Goal: Navigation & Orientation: Find specific page/section

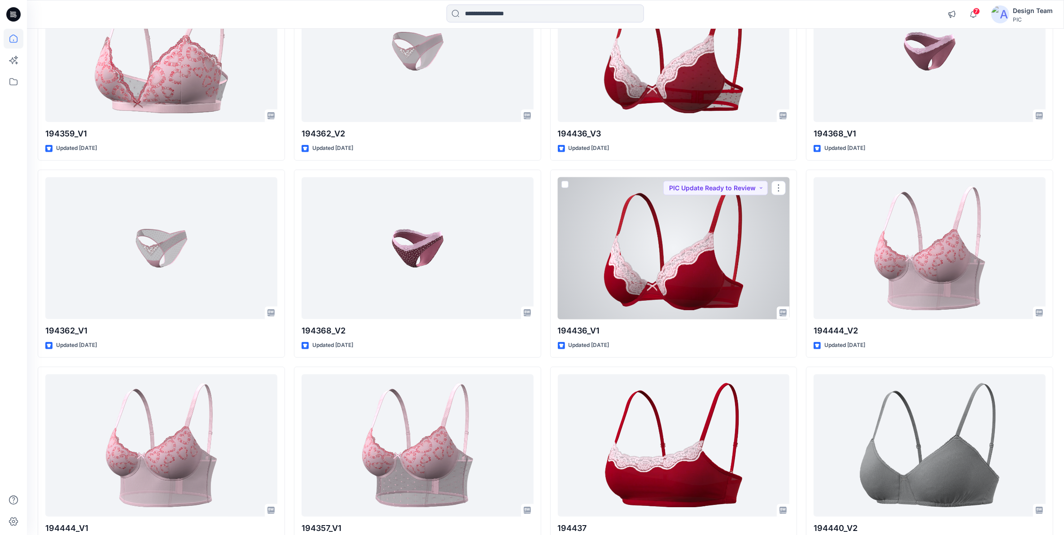
scroll to position [617, 0]
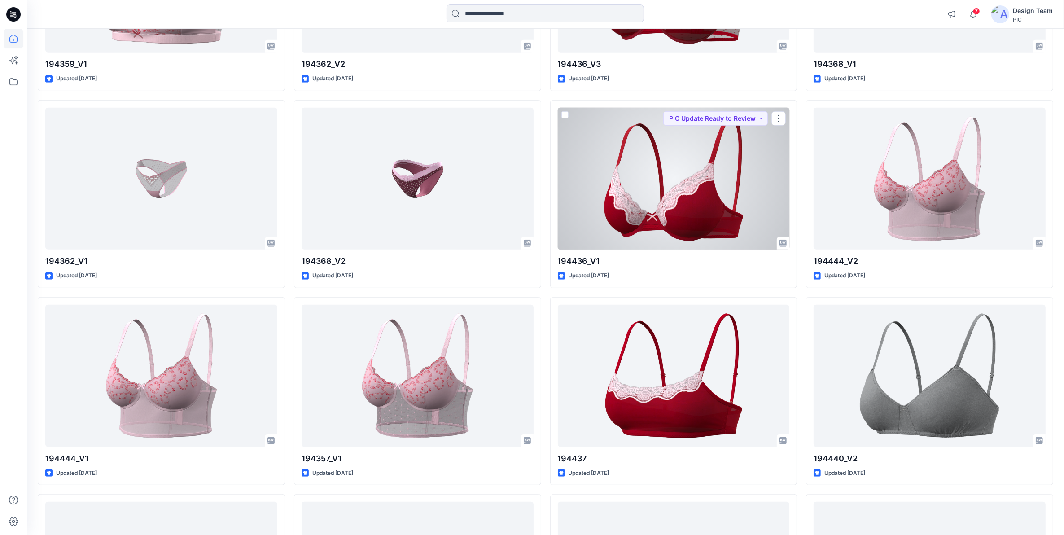
click at [710, 189] on div at bounding box center [674, 179] width 232 height 142
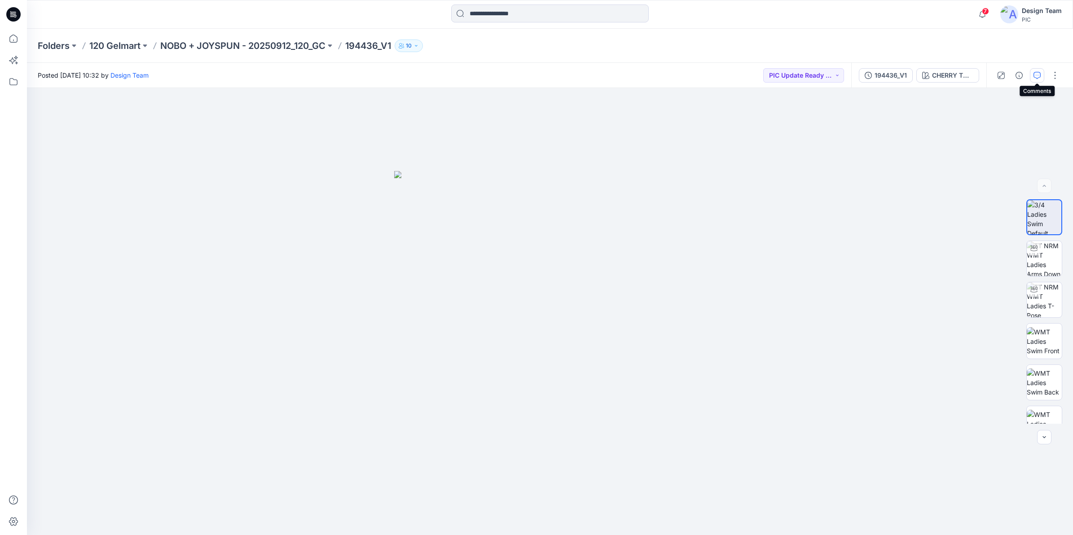
click at [1034, 75] on icon "button" at bounding box center [1036, 75] width 7 height 7
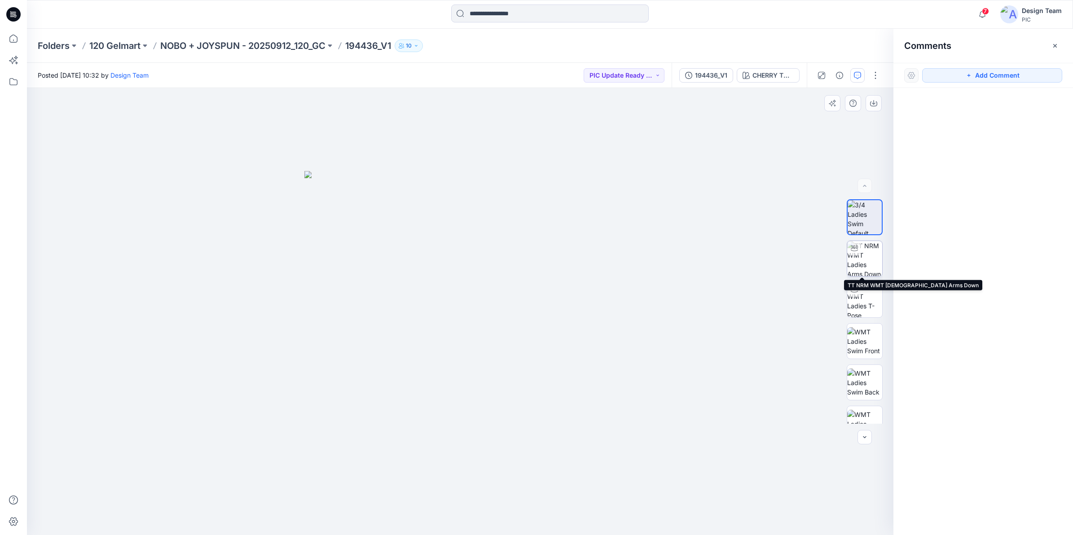
click at [860, 257] on img at bounding box center [864, 258] width 35 height 35
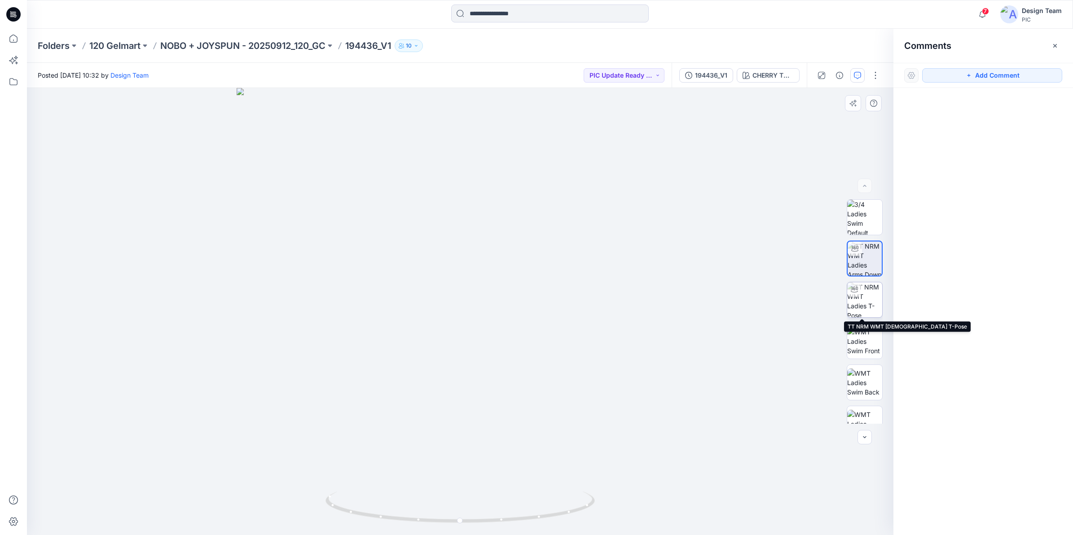
click at [862, 294] on img at bounding box center [864, 299] width 35 height 35
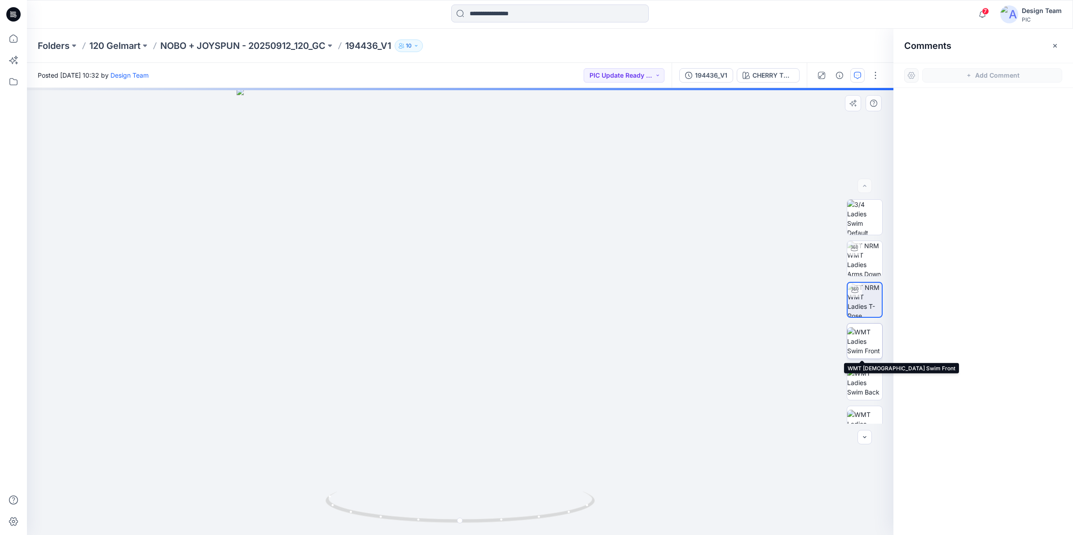
click at [867, 333] on img at bounding box center [864, 341] width 35 height 28
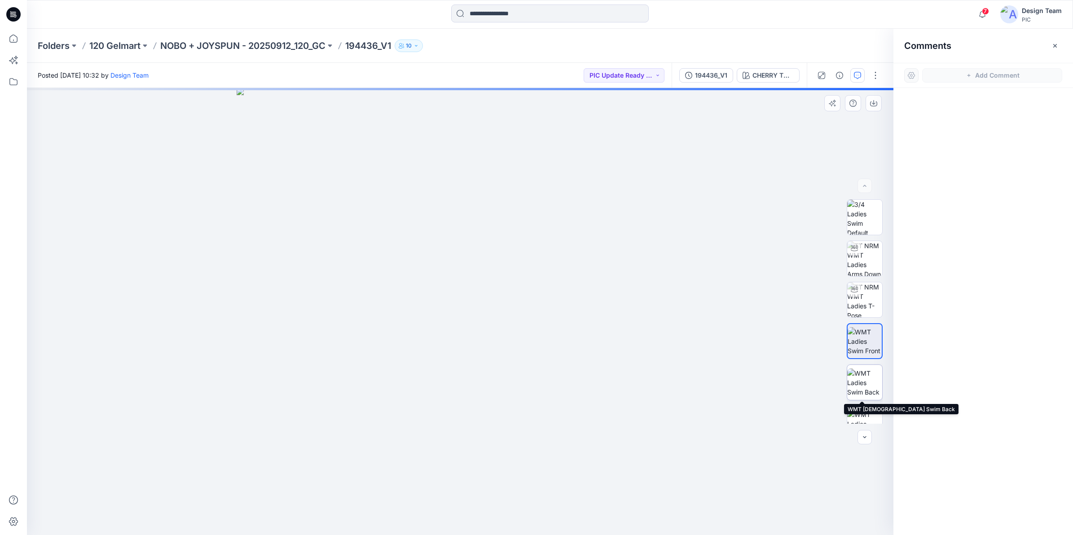
click at [868, 387] on img at bounding box center [864, 382] width 35 height 28
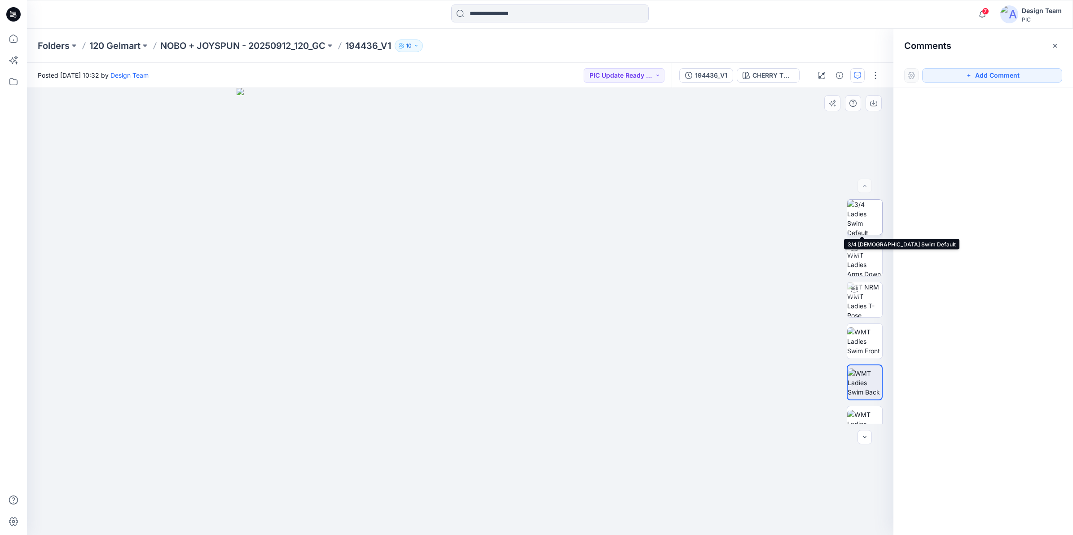
click at [860, 223] on img at bounding box center [864, 217] width 35 height 35
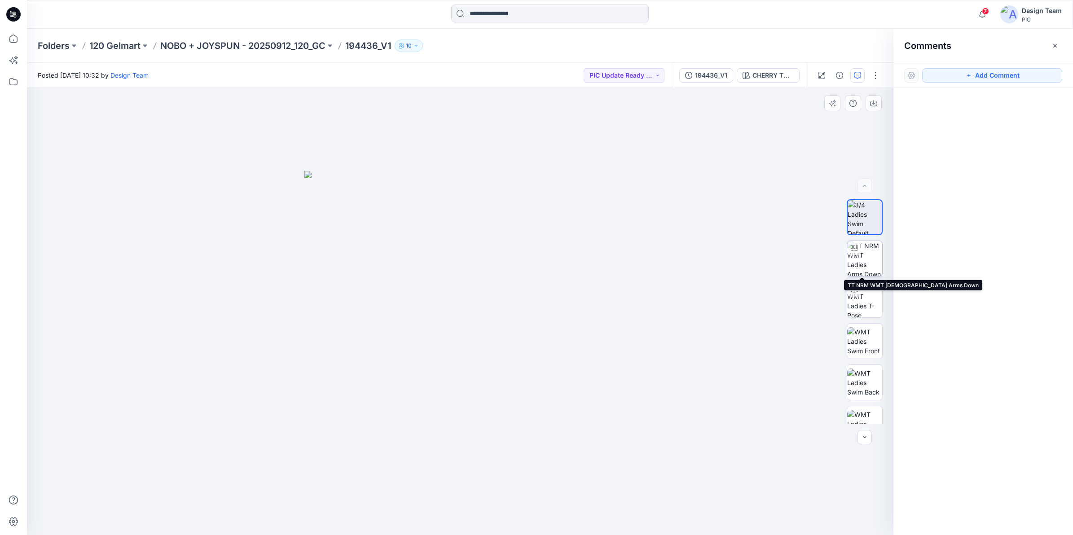
click at [858, 248] on div at bounding box center [854, 248] width 14 height 14
click at [854, 258] on img at bounding box center [864, 258] width 34 height 34
drag, startPoint x: 582, startPoint y: 514, endPoint x: 558, endPoint y: 497, distance: 29.3
click at [558, 497] on icon at bounding box center [460, 508] width 271 height 34
drag, startPoint x: 438, startPoint y: 520, endPoint x: 428, endPoint y: 517, distance: 10.6
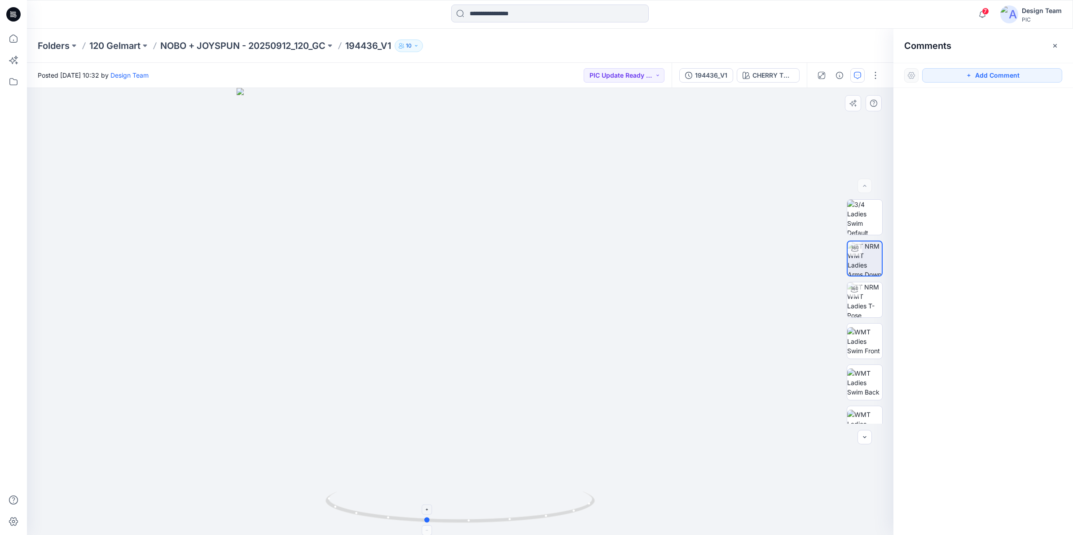
click at [428, 517] on circle at bounding box center [427, 519] width 5 height 5
click at [856, 293] on div at bounding box center [854, 289] width 14 height 14
click at [866, 217] on img at bounding box center [864, 217] width 35 height 35
click at [861, 252] on img at bounding box center [864, 258] width 35 height 35
click at [865, 337] on img at bounding box center [864, 341] width 35 height 28
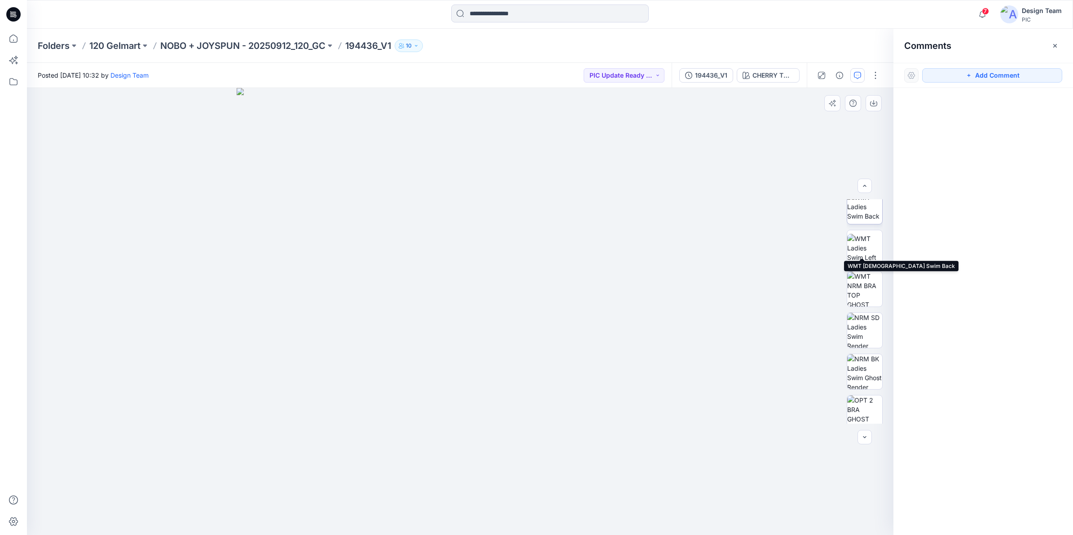
scroll to position [183, 0]
click at [859, 319] on img at bounding box center [864, 323] width 35 height 35
click at [864, 233] on img at bounding box center [864, 241] width 35 height 28
click at [429, 396] on img at bounding box center [459, 311] width 447 height 447
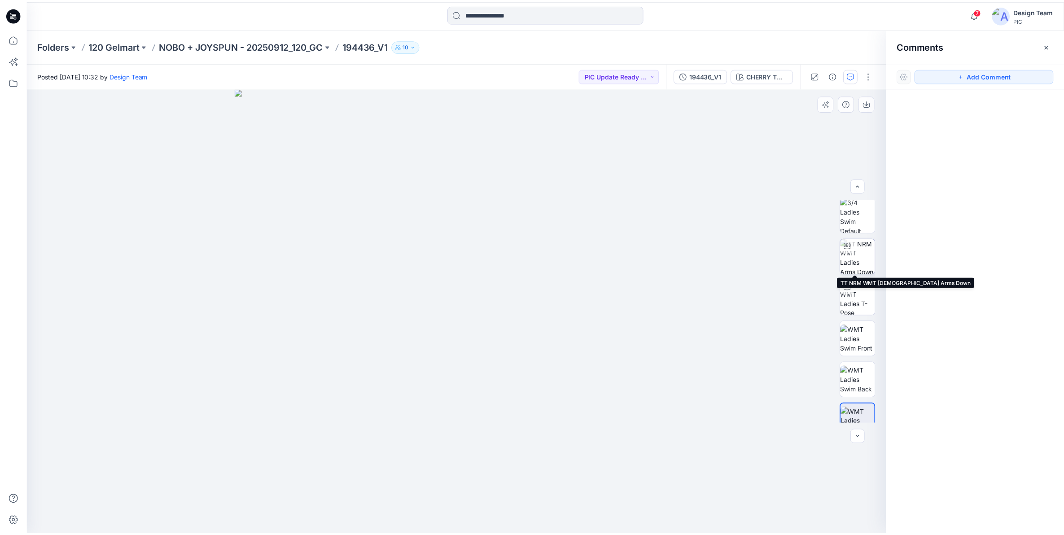
scroll to position [0, 0]
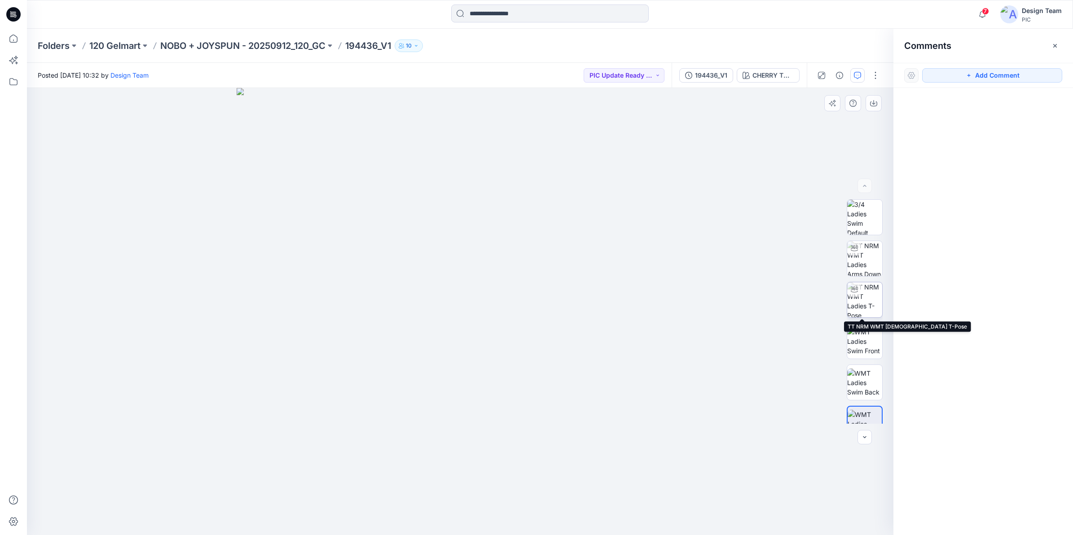
click at [869, 306] on img at bounding box center [864, 299] width 35 height 35
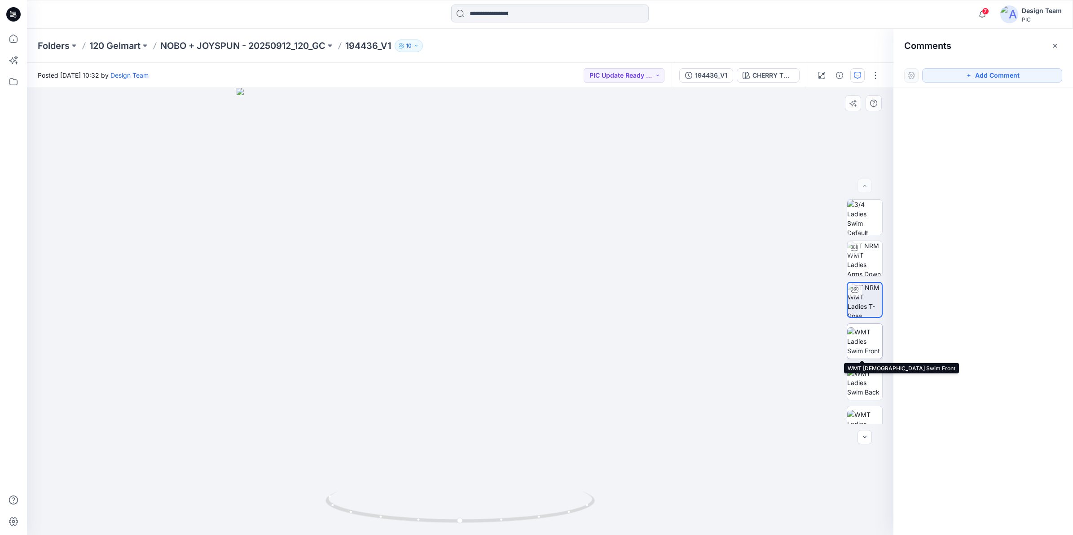
click at [867, 331] on img at bounding box center [864, 341] width 35 height 28
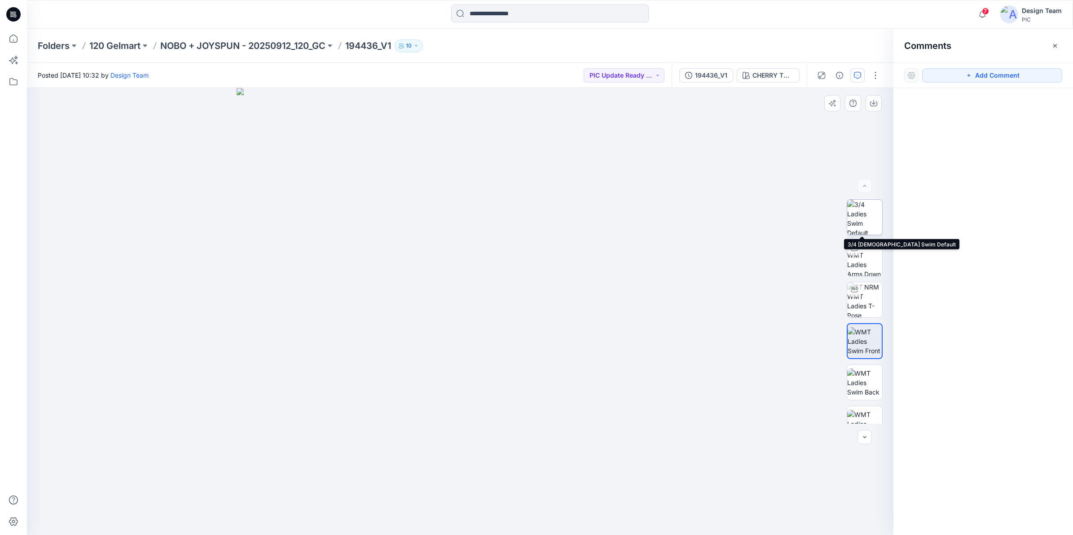
click at [858, 223] on img at bounding box center [864, 217] width 35 height 35
drag, startPoint x: 515, startPoint y: 373, endPoint x: 553, endPoint y: 371, distance: 38.2
click at [548, 371] on img at bounding box center [459, 353] width 311 height 364
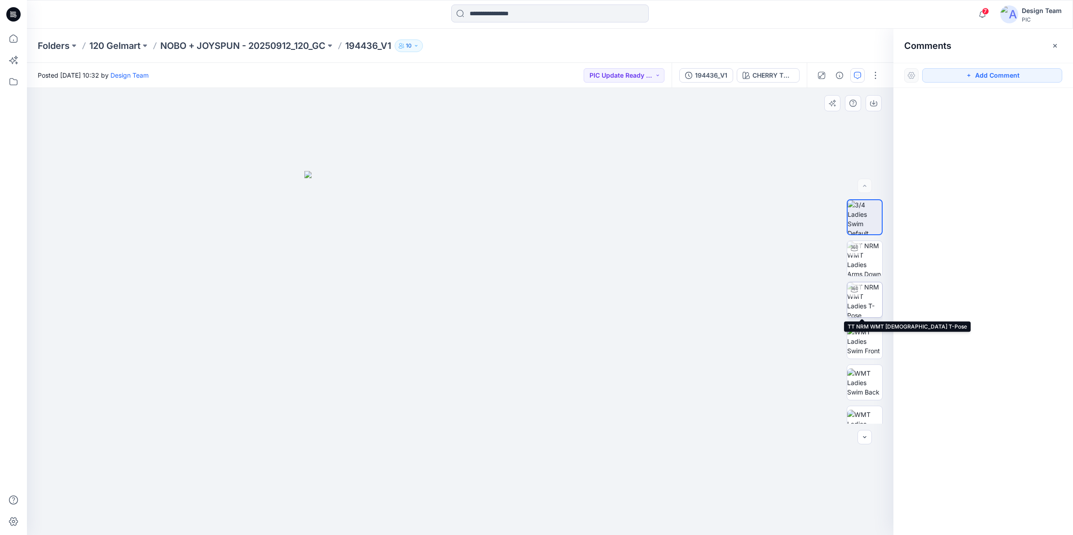
click at [861, 305] on img at bounding box center [864, 299] width 35 height 35
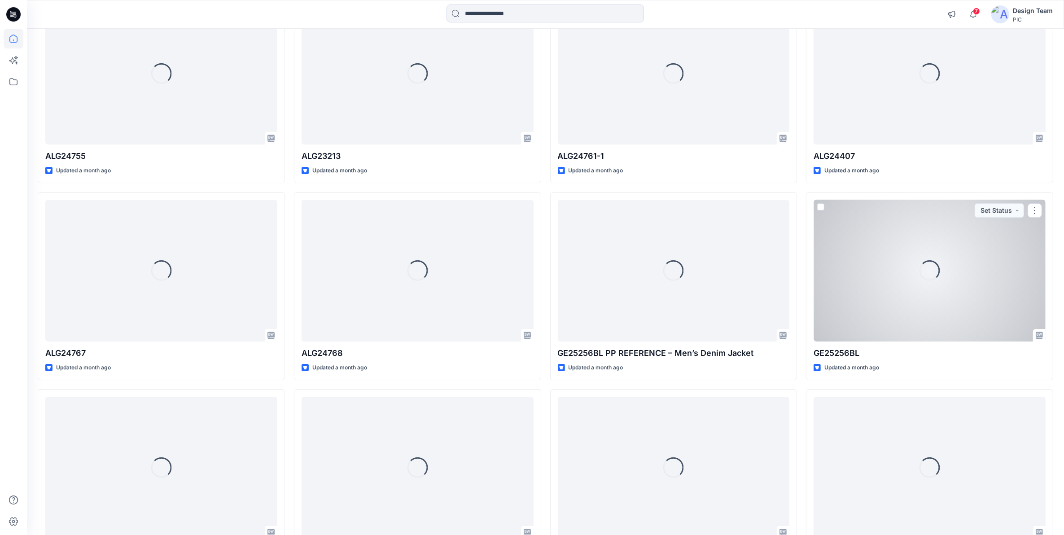
scroll to position [3765, 0]
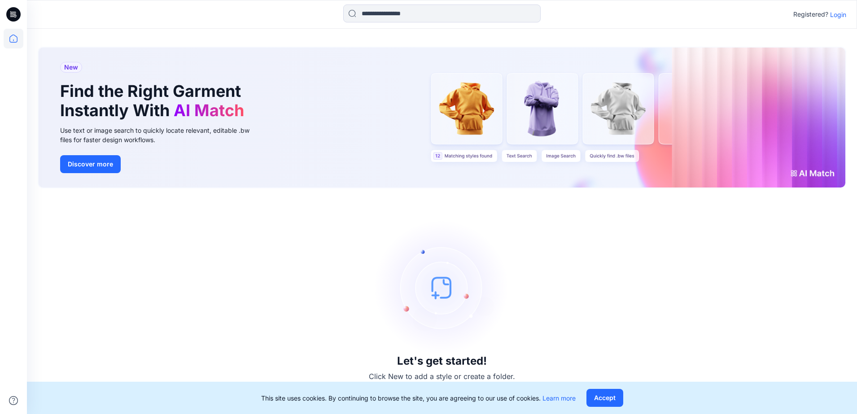
click at [606, 397] on button "Accept" at bounding box center [605, 398] width 37 height 18
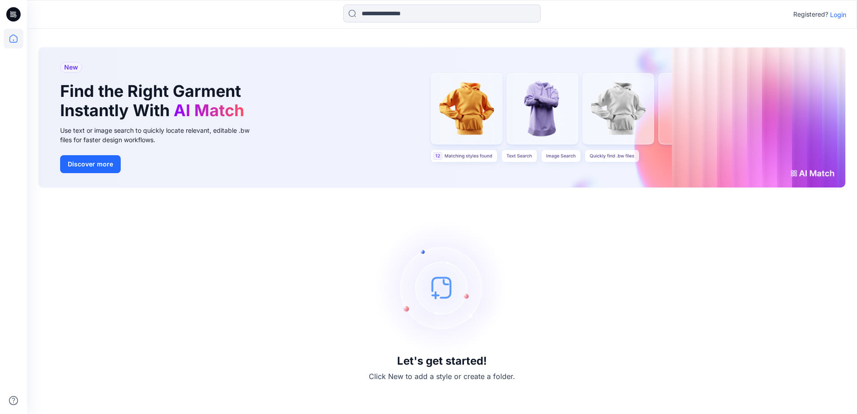
click at [840, 13] on p "Login" at bounding box center [838, 14] width 16 height 9
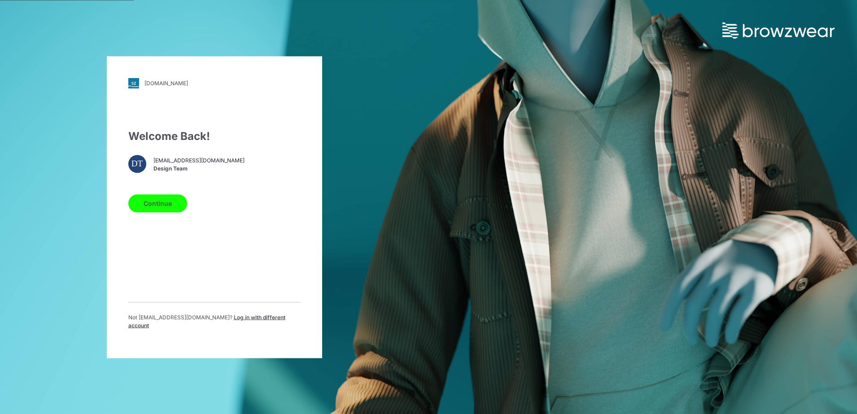
click at [151, 210] on button "Continue" at bounding box center [157, 203] width 59 height 18
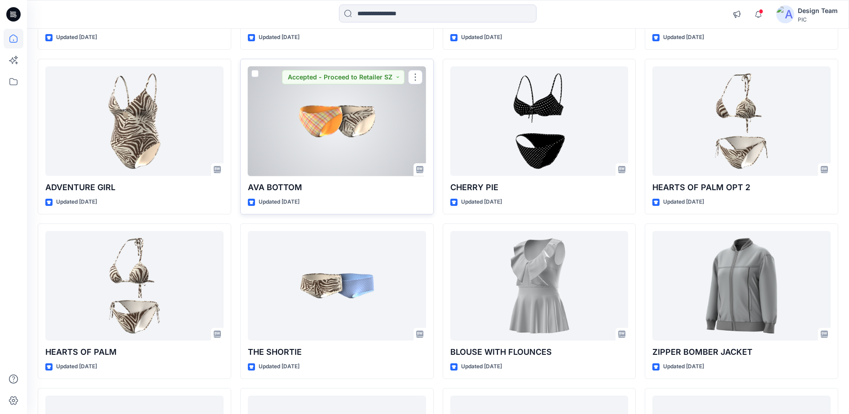
scroll to position [4856, 0]
